Goal: Task Accomplishment & Management: Complete application form

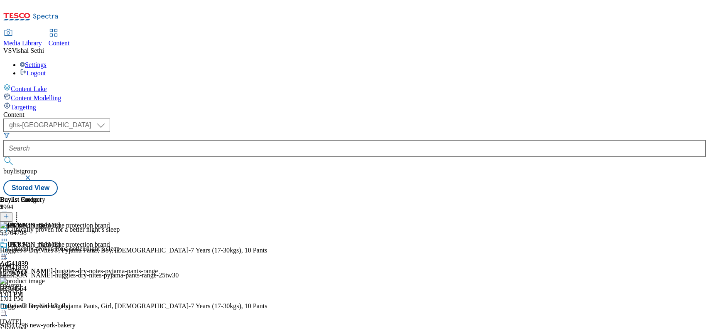
select select "ghs-[GEOGRAPHIC_DATA]"
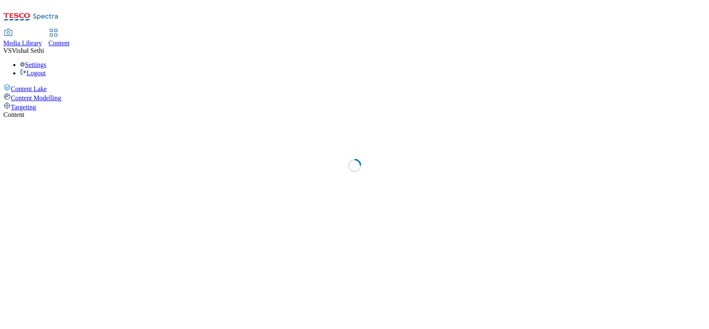
select select "ghs-[GEOGRAPHIC_DATA]"
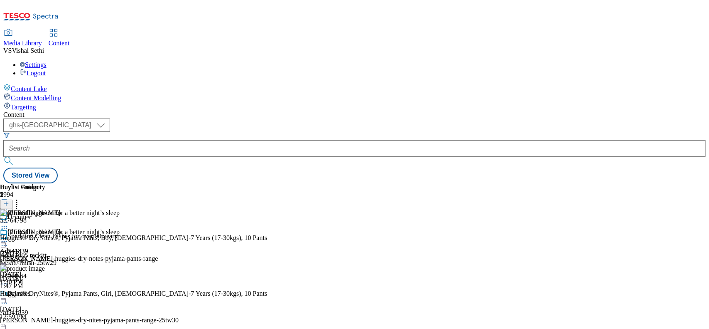
click at [9, 205] on icon at bounding box center [6, 208] width 6 height 6
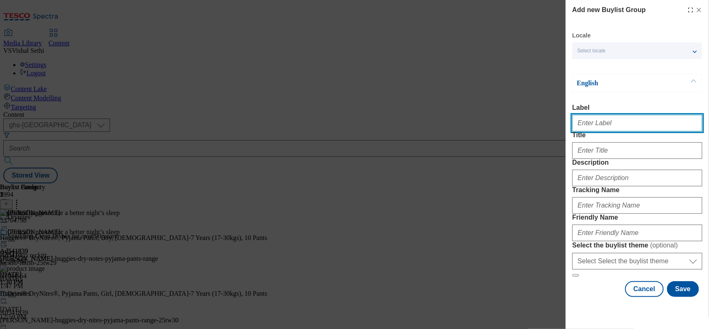
click at [602, 129] on input "Label" at bounding box center [637, 123] width 130 height 17
paste input "541862"
type input "Ad541862"
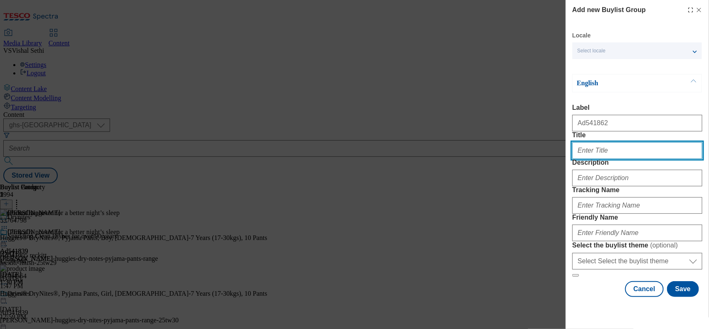
click at [614, 159] on input "Title" at bounding box center [637, 150] width 130 height 17
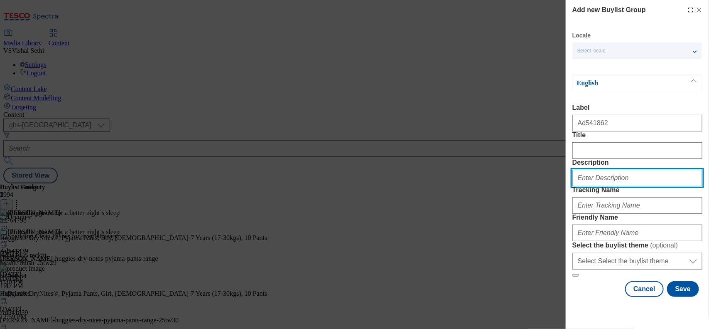
click at [597, 186] on input "Description" at bounding box center [637, 177] width 130 height 17
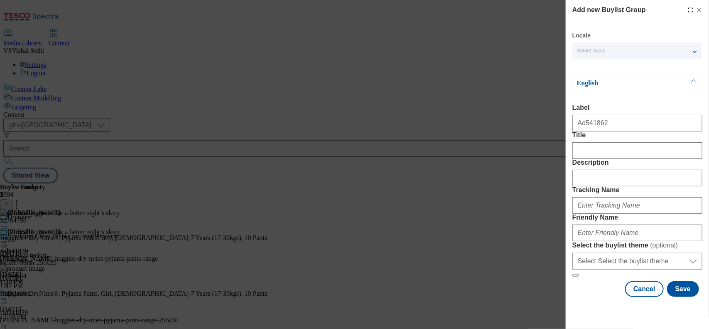
click at [599, 214] on div "Modal" at bounding box center [637, 204] width 130 height 20
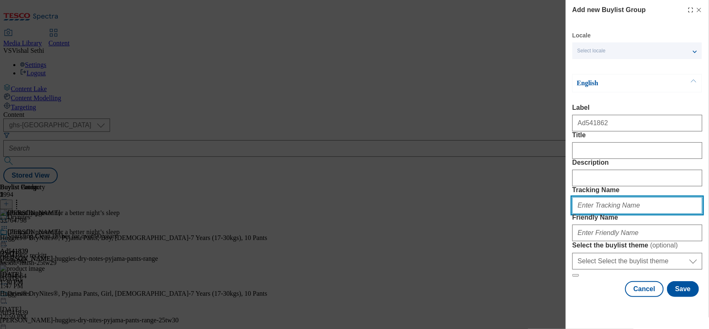
click at [599, 214] on input "Tracking Name" at bounding box center [637, 205] width 130 height 17
paste input "541862"
type input "DH_AD541862"
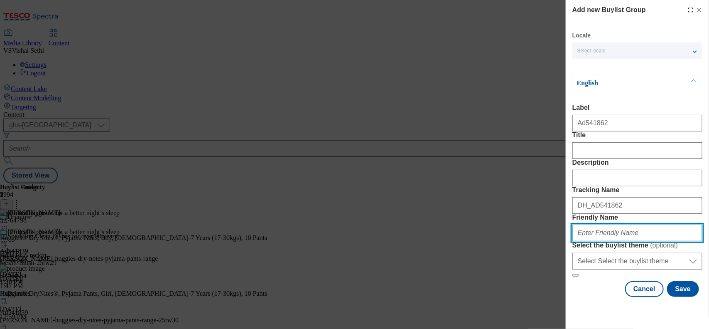
click at [615, 241] on input "Friendly Name" at bounding box center [637, 232] width 130 height 17
type input "sc-johnson-duck-disks-25tw30"
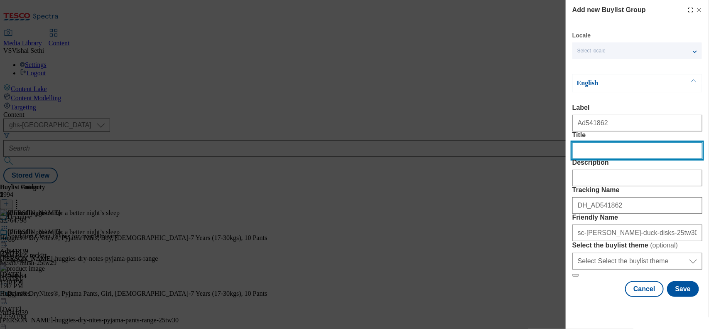
click at [603, 159] on input "Title" at bounding box center [637, 150] width 130 height 17
paste input "Duck Fresh Disc Starter Kit"
type input "Duck Fresh Disc Starter Kit"
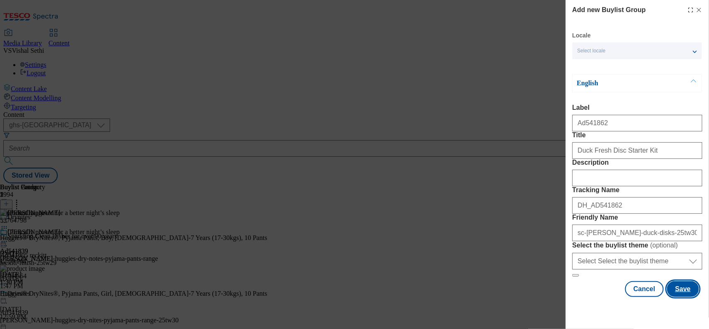
click at [676, 294] on button "Save" at bounding box center [683, 289] width 32 height 16
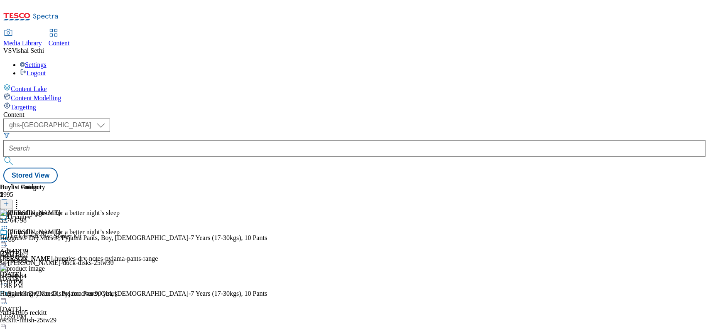
click at [179, 259] on div "sc-johnson-duck-disks-25tw30" at bounding box center [89, 262] width 179 height 7
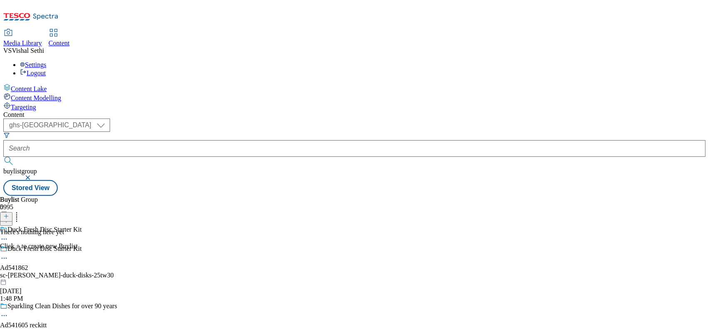
click at [9, 213] on icon at bounding box center [6, 216] width 6 height 6
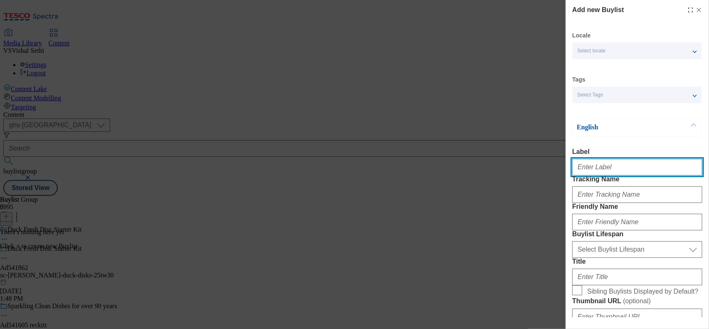
click at [594, 175] on input "Label" at bounding box center [637, 167] width 130 height 17
paste input "541862"
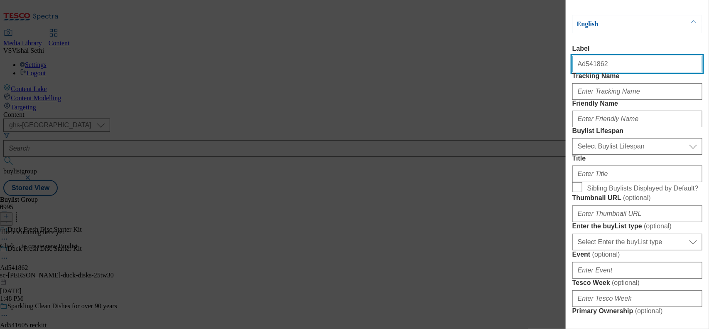
scroll to position [104, 0]
type input "Ad541862"
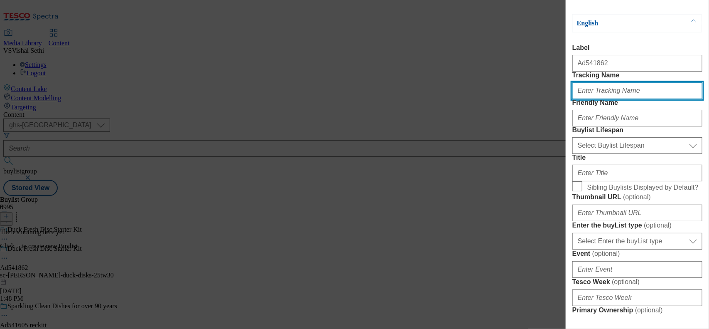
click at [589, 99] on input "Tracking Name" at bounding box center [637, 90] width 130 height 17
paste input "541862"
type input "DH_AD541862"
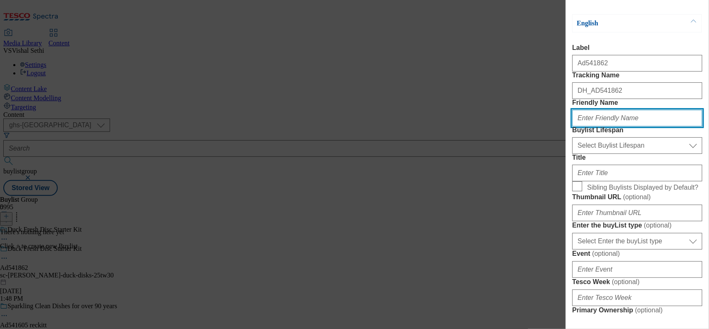
click at [606, 126] on input "Friendly Name" at bounding box center [637, 118] width 130 height 17
type input "sc-johnson"
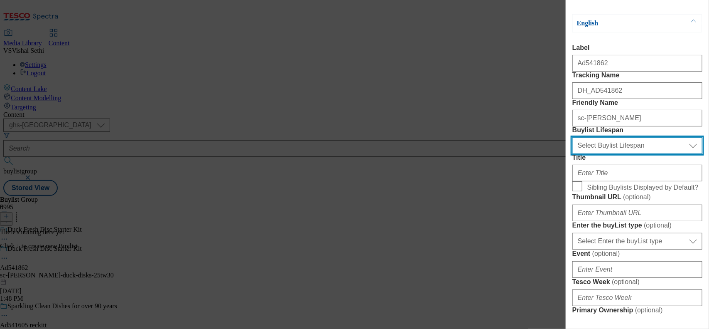
drag, startPoint x: 607, startPoint y: 192, endPoint x: 605, endPoint y: 198, distance: 6.4
click at [607, 154] on select "Select Buylist Lifespan evergreen seasonal tactical" at bounding box center [637, 145] width 130 height 17
select select "tactical"
click at [572, 154] on select "Select Buylist Lifespan evergreen seasonal tactical" at bounding box center [637, 145] width 130 height 17
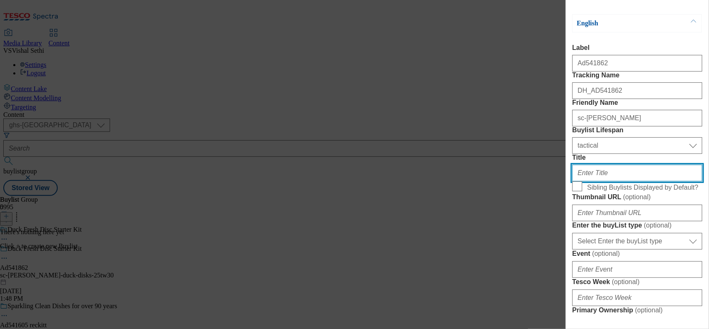
click at [600, 181] on input "Title" at bounding box center [637, 173] width 130 height 17
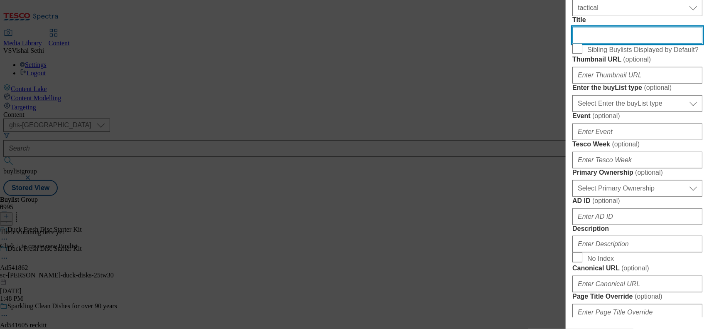
scroll to position [260, 0]
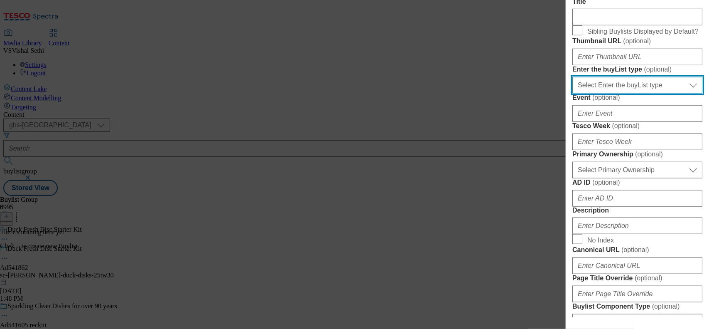
click at [631, 93] on select "Select Enter the buyList type event supplier funded long term >4 weeks supplier…" at bounding box center [637, 85] width 130 height 17
select select "supplier funded short term 1-3 weeks"
click at [572, 93] on select "Select Enter the buyList type event supplier funded long term >4 weeks supplier…" at bounding box center [637, 85] width 130 height 17
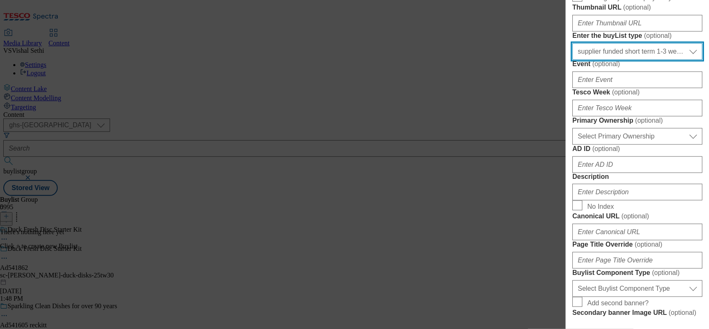
scroll to position [312, 0]
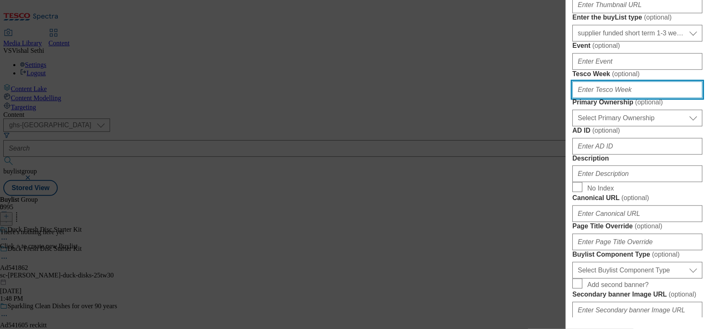
click at [605, 98] on input "Tesco Week ( optional )" at bounding box center [637, 89] width 130 height 17
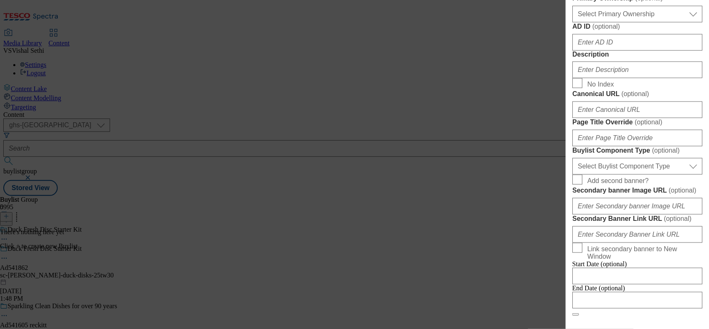
type input "30"
click at [631, 22] on select "Select Primary Ownership tesco dunnhumby" at bounding box center [637, 14] width 130 height 17
select select "dunnhumby"
click at [572, 22] on select "Select Primary Ownership tesco dunnhumby" at bounding box center [637, 14] width 130 height 17
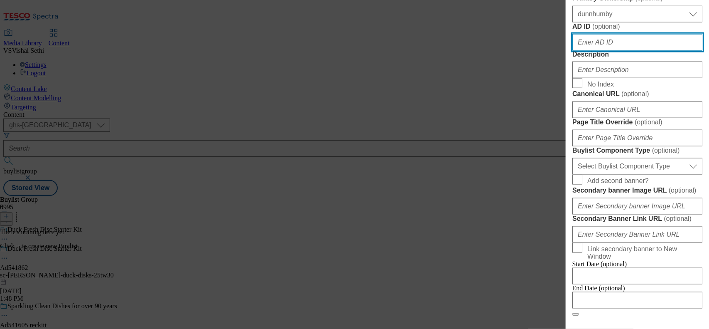
click at [601, 51] on input "AD ID ( optional )" at bounding box center [637, 42] width 130 height 17
paste input "541862"
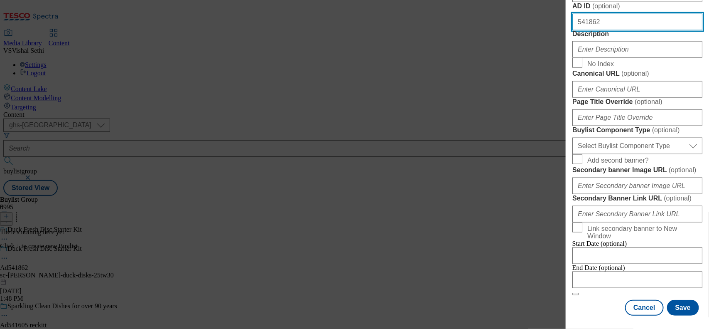
scroll to position [467, 0]
type input "541862"
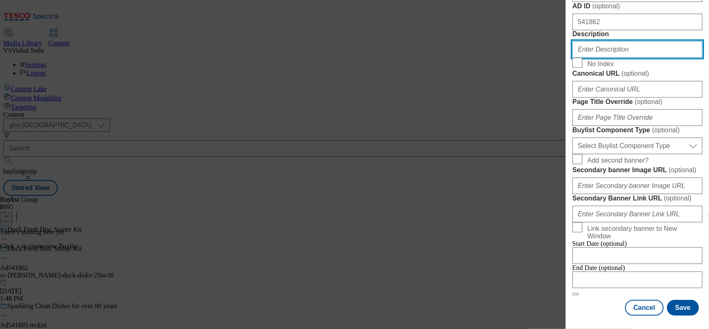
click at [597, 58] on input "Description" at bounding box center [637, 49] width 130 height 17
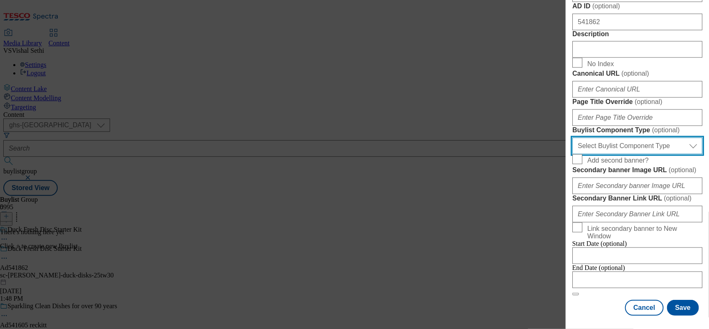
click at [613, 154] on select "Select Buylist Component Type Banner Competition Header Meal" at bounding box center [637, 146] width 130 height 17
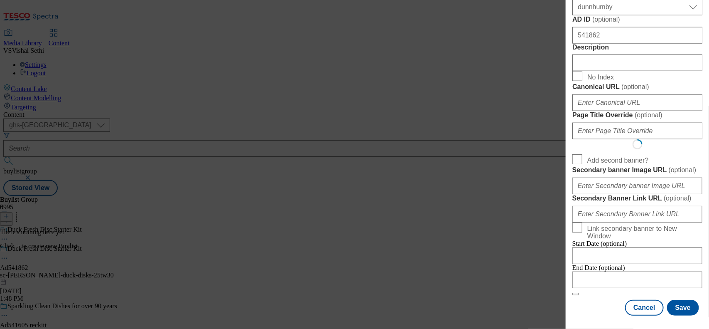
select select "Banner"
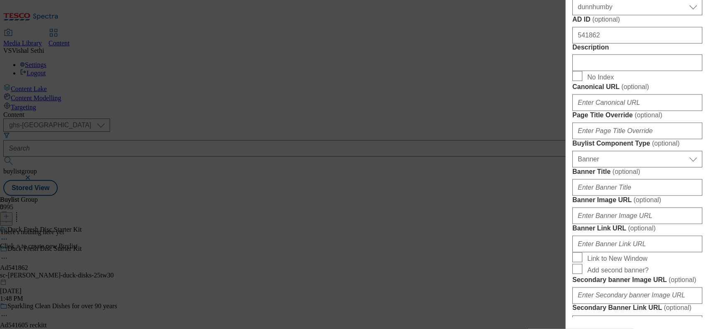
scroll to position [483, 0]
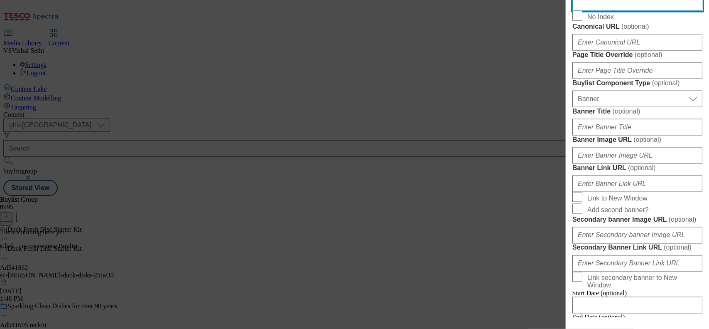
click at [609, 11] on input "Description" at bounding box center [637, 2] width 130 height 17
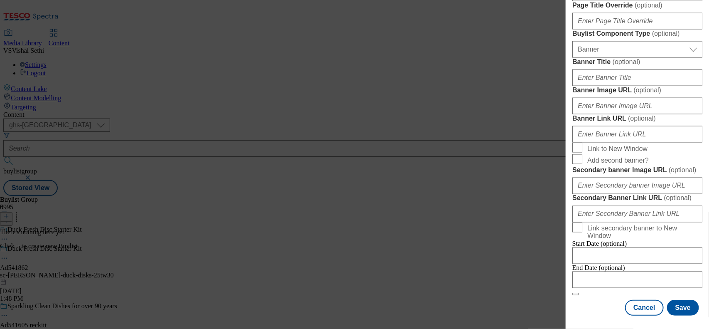
scroll to position [894, 0]
click at [592, 271] on input "Modal" at bounding box center [637, 279] width 130 height 17
select select "2025"
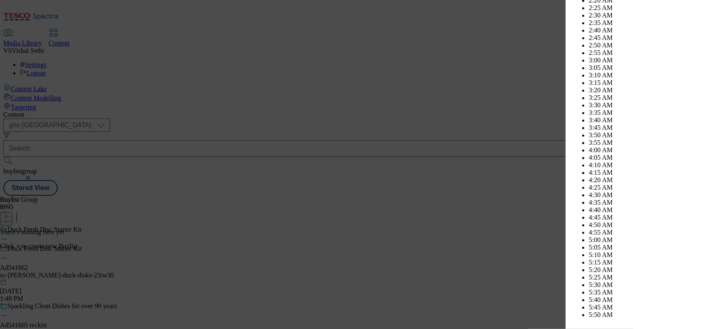
scroll to position [2547, 0]
select select "November"
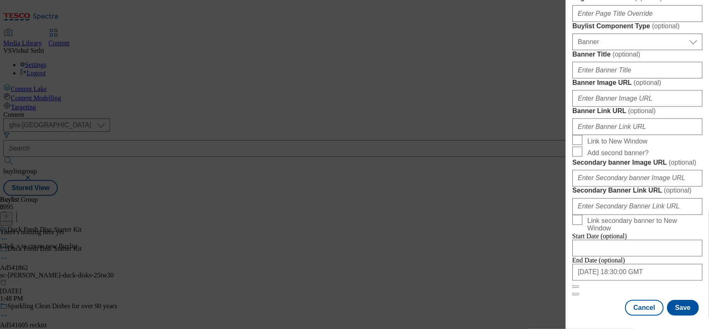
scroll to position [531, 0]
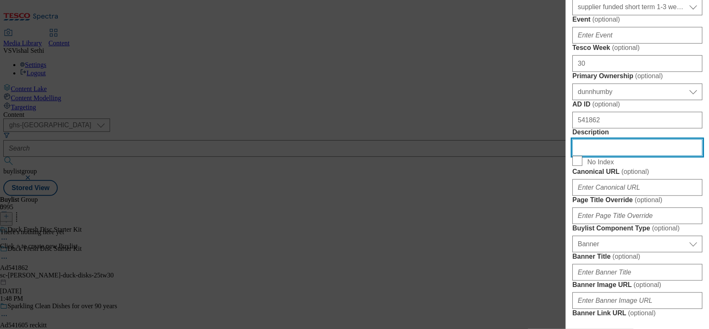
scroll to position [271, 0]
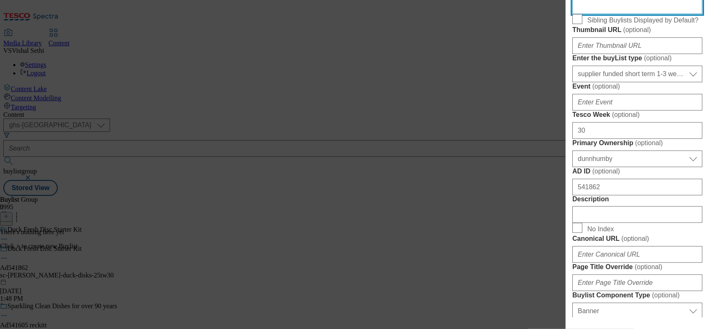
click at [597, 14] on input "Title" at bounding box center [637, 6] width 130 height 17
paste input "Help keep your toilet clean and fresh"
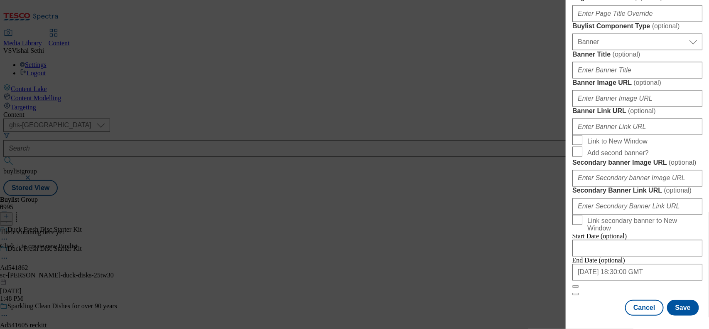
scroll to position [894, 0]
type input "Help keep your toilet clean and fresh"
drag, startPoint x: 679, startPoint y: 297, endPoint x: 676, endPoint y: 278, distance: 19.3
click at [679, 300] on button "Save" at bounding box center [683, 308] width 32 height 16
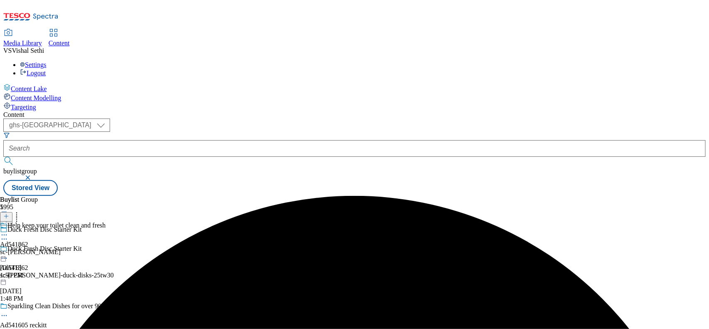
click at [106, 248] on div "sc-johnson" at bounding box center [53, 251] width 106 height 7
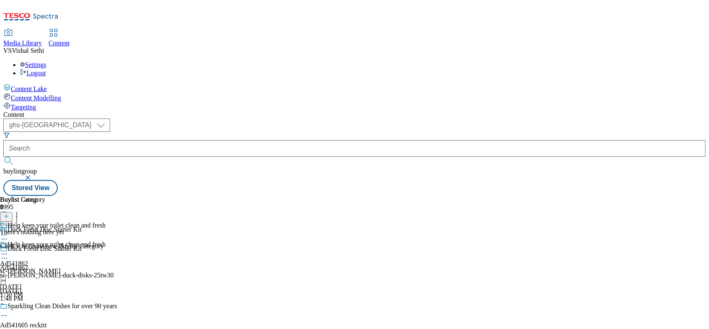
click at [106, 267] on div "sc-johnson" at bounding box center [53, 270] width 106 height 7
click at [9, 213] on icon at bounding box center [6, 216] width 6 height 6
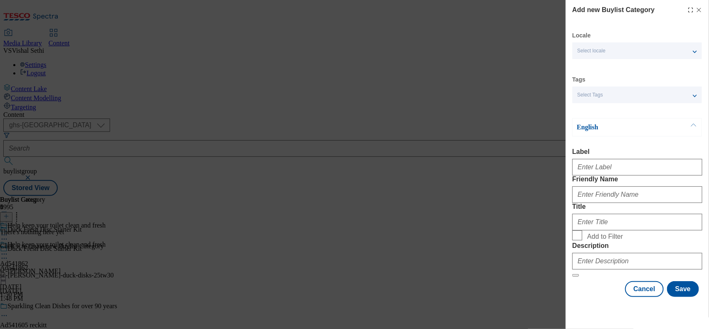
click at [488, 195] on div "Add new Buylist Category Locale Select locale English Welsh Tags Select Tags fn…" at bounding box center [354, 164] width 709 height 329
click at [698, 9] on line "Modal" at bounding box center [700, 10] width 4 height 4
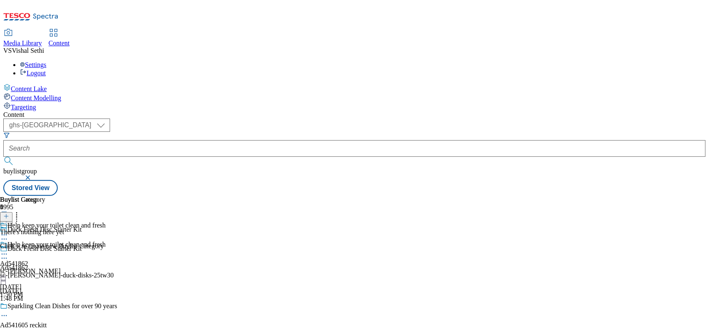
click at [106, 267] on div "sc-johnson" at bounding box center [53, 270] width 106 height 7
click at [8, 250] on icon at bounding box center [4, 254] width 8 height 8
click at [104, 228] on div "There's nothing here yet Click + to create new Buylist Category" at bounding box center [52, 239] width 104 height 22
click at [9, 213] on icon at bounding box center [6, 216] width 6 height 6
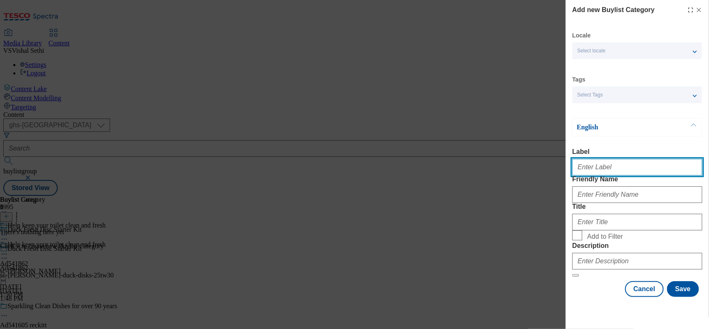
click at [586, 167] on input "Label" at bounding box center [637, 167] width 130 height 17
paste input "Help keep your toilet clean and fresh"
drag, startPoint x: 678, startPoint y: 167, endPoint x: 427, endPoint y: 160, distance: 251.0
click at [439, 160] on div "Add new Buylist Category Locale Select locale English Welsh Tags Select Tags fn…" at bounding box center [354, 164] width 709 height 329
paste input "541862"
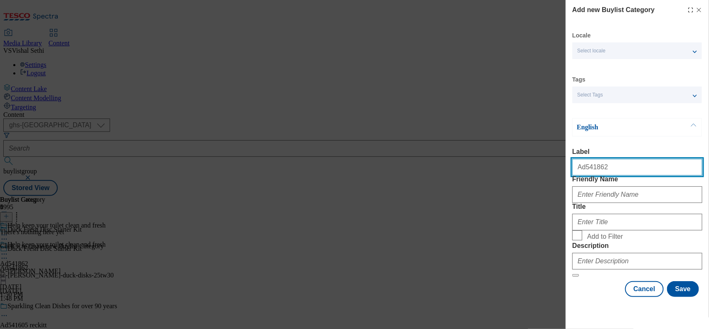
type input "Ad541862"
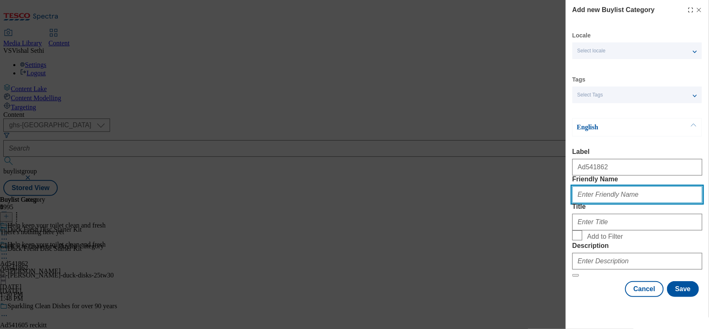
click at [611, 203] on input "Friendly Name" at bounding box center [637, 194] width 130 height 17
type input "sc-johnson-duck-disks"
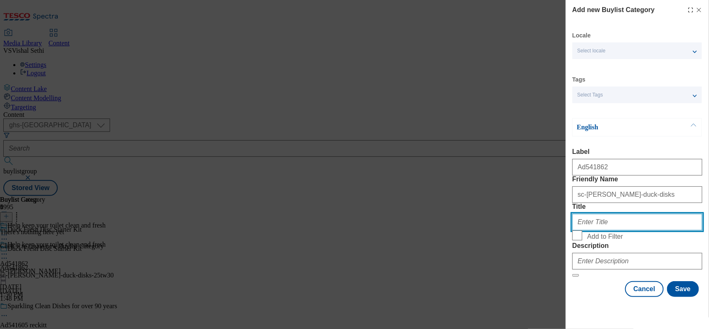
click at [602, 230] on input "Title" at bounding box center [637, 222] width 130 height 17
type input "SC Johnson"
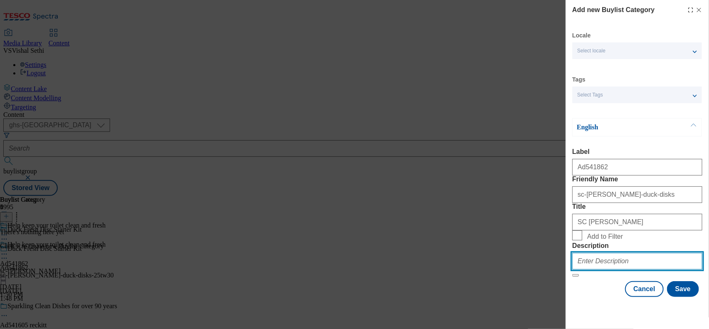
click at [599, 269] on input "Description" at bounding box center [637, 261] width 130 height 17
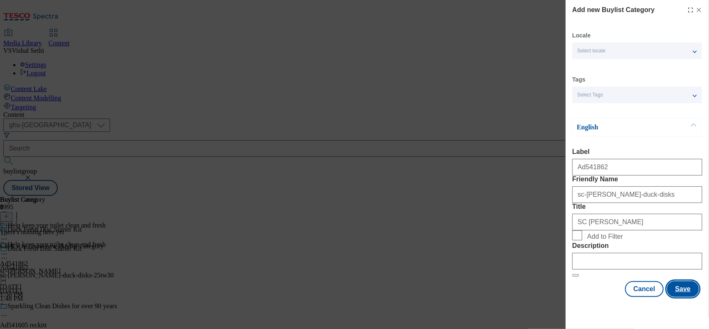
click at [670, 294] on button "Save" at bounding box center [683, 289] width 32 height 16
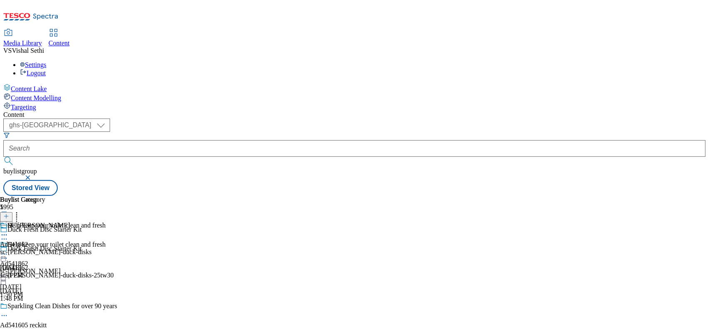
click at [91, 221] on div "SC Johnson Ad541862 sc-johnson-duck-disks Aug 19, 2025 1:51 PM" at bounding box center [45, 249] width 91 height 57
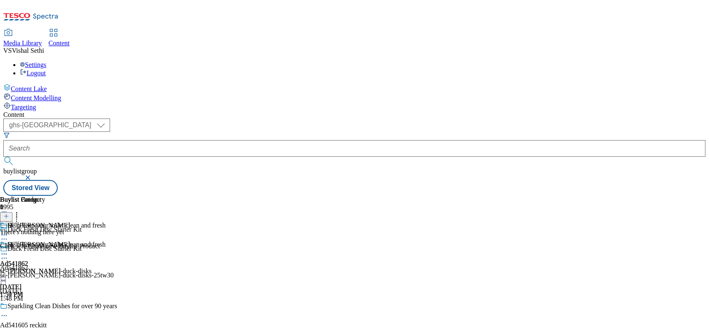
click at [9, 213] on icon at bounding box center [6, 216] width 6 height 6
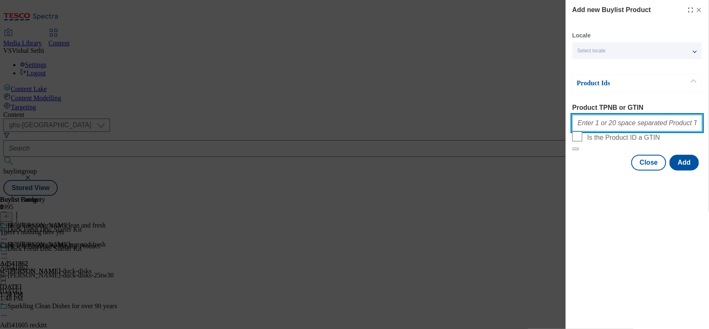
click at [612, 131] on input "Product TPNB or GTIN" at bounding box center [637, 123] width 130 height 17
paste input "96535655 96435981 96433650 83288114 83288108 91570650 50233915 50302235 8472383…"
type input "96535655 96435981 96433650 83288114 83288108 91570650 50233915 50302235 8472383…"
click at [690, 170] on button "Add" at bounding box center [684, 163] width 29 height 16
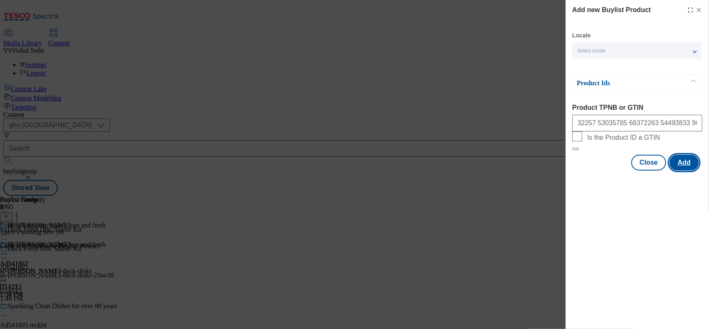
scroll to position [0, 0]
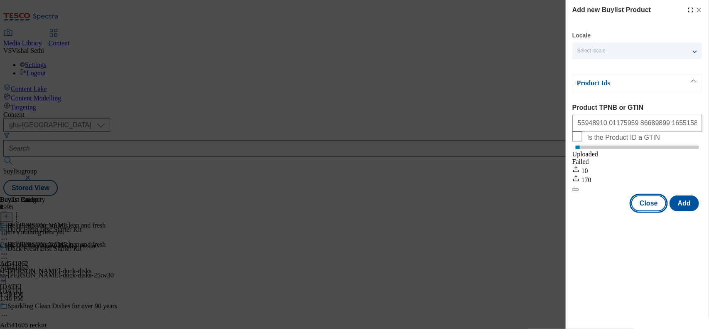
click at [651, 208] on button "Close" at bounding box center [648, 203] width 35 height 16
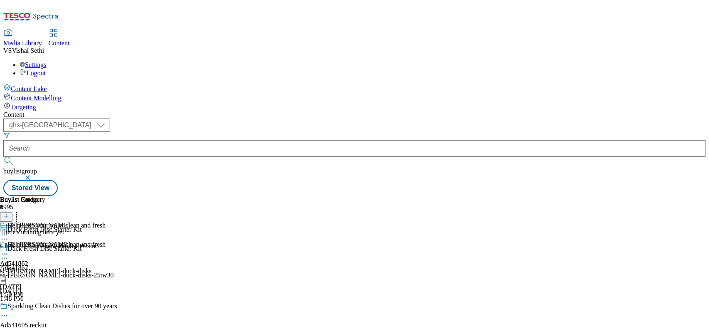
drag, startPoint x: 695, startPoint y: 93, endPoint x: 693, endPoint y: 103, distance: 10.3
click at [695, 111] on div "Content ( optional ) ghs-roi ghs-uk ghs-uk buylistgroup Stored View Buylist Gro…" at bounding box center [354, 153] width 703 height 85
click at [9, 213] on icon at bounding box center [6, 216] width 6 height 6
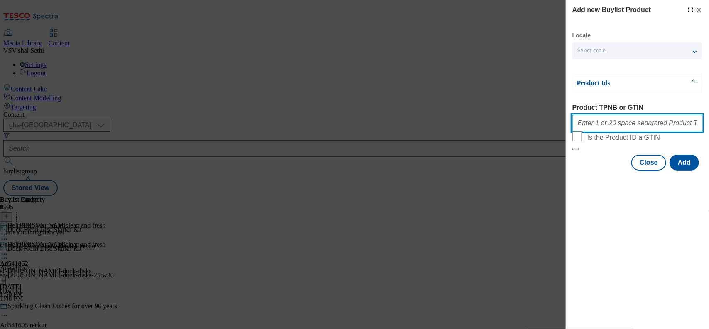
click at [626, 130] on input "Product TPNB or GTIN" at bounding box center [637, 123] width 130 height 17
paste input "96535655 96435981 96433650 83288114 83288108 91570650 50233915 50302235 8472383…"
type input "96535655 96435981 96433650 83288114 83288108 91570650 50233915 50302235 8472383…"
click at [683, 170] on button "Add" at bounding box center [684, 163] width 29 height 16
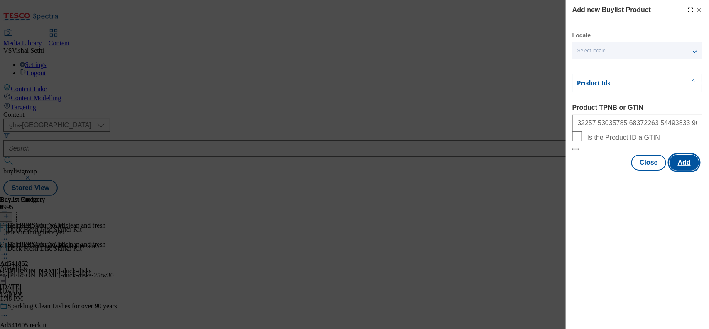
scroll to position [0, 0]
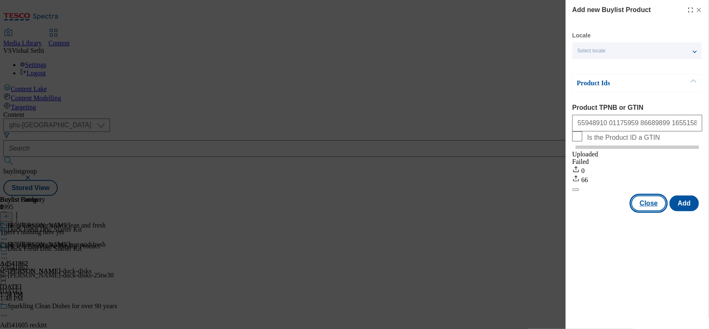
click at [652, 211] on button "Close" at bounding box center [648, 203] width 35 height 16
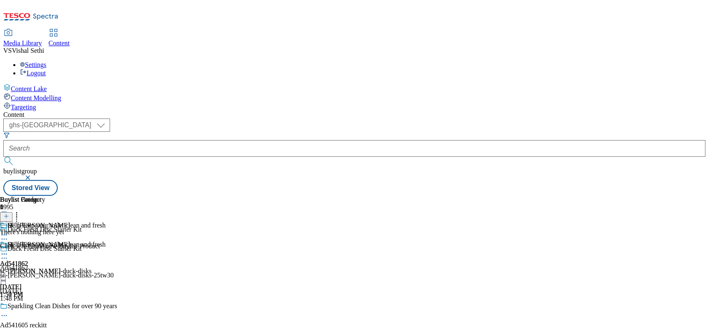
click at [9, 213] on icon at bounding box center [6, 216] width 6 height 6
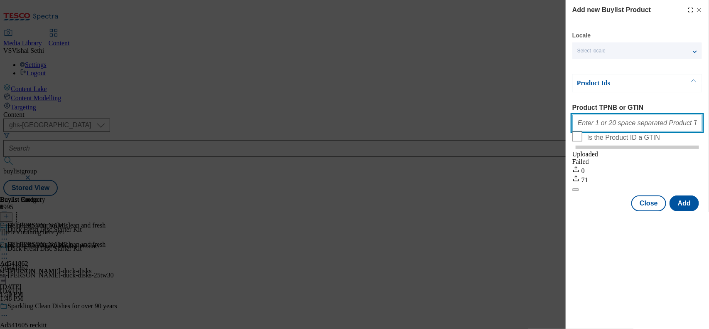
click at [601, 125] on input "Product TPNB or GTIN" at bounding box center [637, 123] width 130 height 17
paste input "96535655 96435981 96433650 83288114 83288108 91570650 50233915 50302235 8472383…"
drag, startPoint x: 601, startPoint y: 125, endPoint x: 635, endPoint y: 176, distance: 61.1
click at [631, 172] on form "Product TPNB or GTIN Is the Product ID a GTIN Uploaded Failed 0 71" at bounding box center [637, 147] width 130 height 87
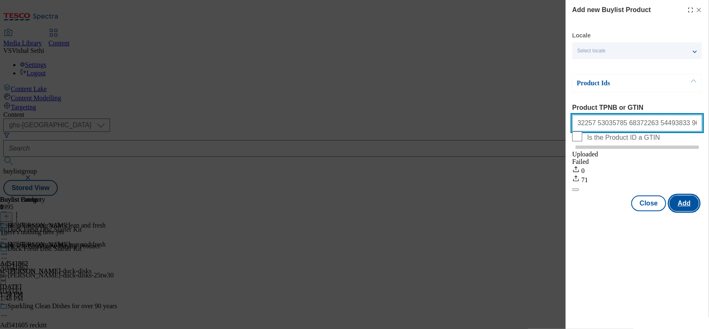
type input "96535655 96435981 96433650 83288114 83288108 91570650 50233915 50302235 8472383…"
click at [690, 209] on button "Add" at bounding box center [684, 203] width 29 height 16
click at [655, 121] on input "Product TPNB or GTIN" at bounding box center [637, 123] width 130 height 17
paste input "96535655 96435981 96433650 83288114 83288108 91570650 50233915 50302235 8472383…"
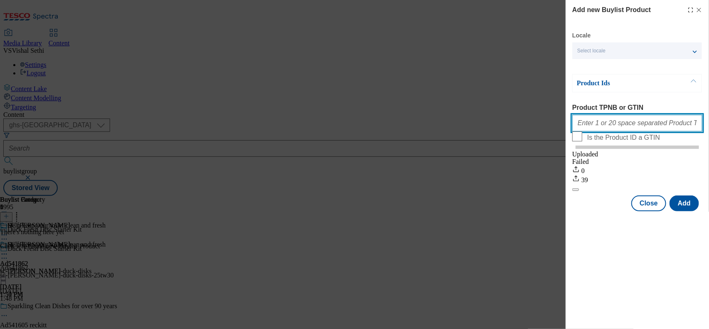
type input "96535655 96435981 96433650 83288114 83288108 91570650 50233915 50302235 8472383…"
click at [684, 208] on button "Add" at bounding box center [684, 203] width 29 height 16
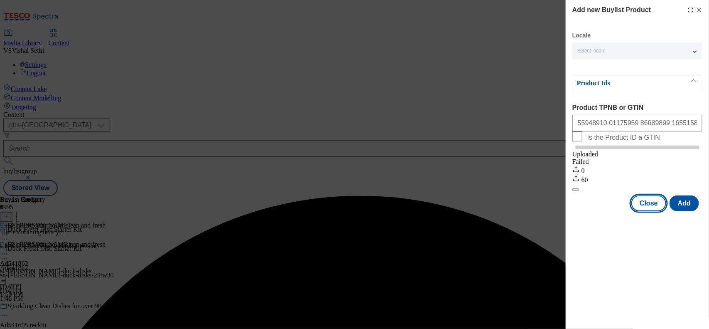
click at [658, 211] on button "Close" at bounding box center [648, 203] width 35 height 16
